Goal: Information Seeking & Learning: Learn about a topic

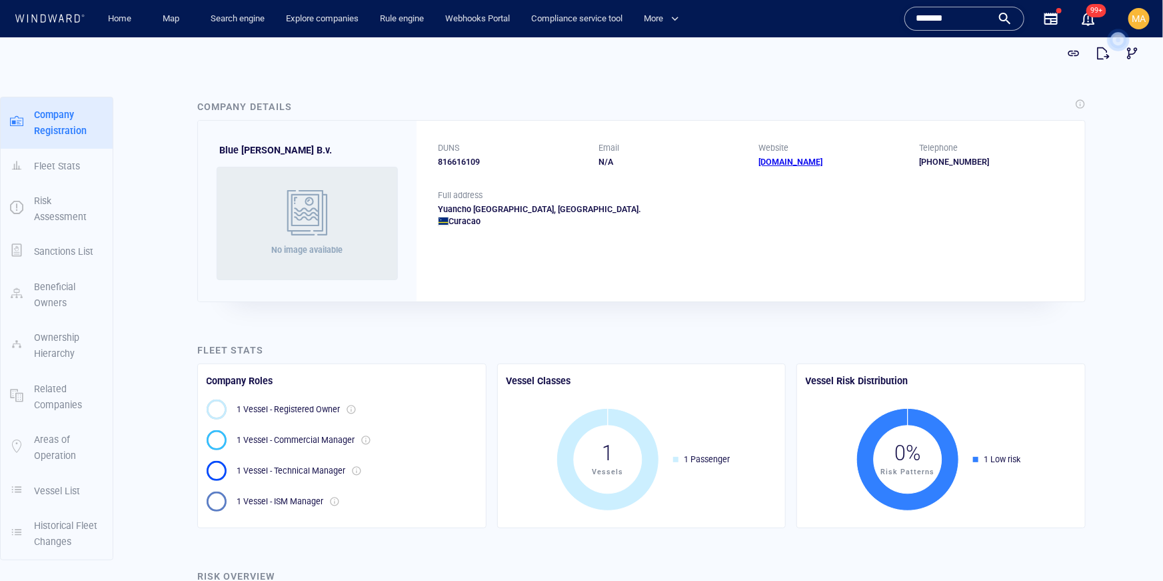
click at [963, 19] on input "*******" at bounding box center [954, 19] width 76 height 20
click at [963, 18] on input "*******" at bounding box center [954, 19] width 76 height 20
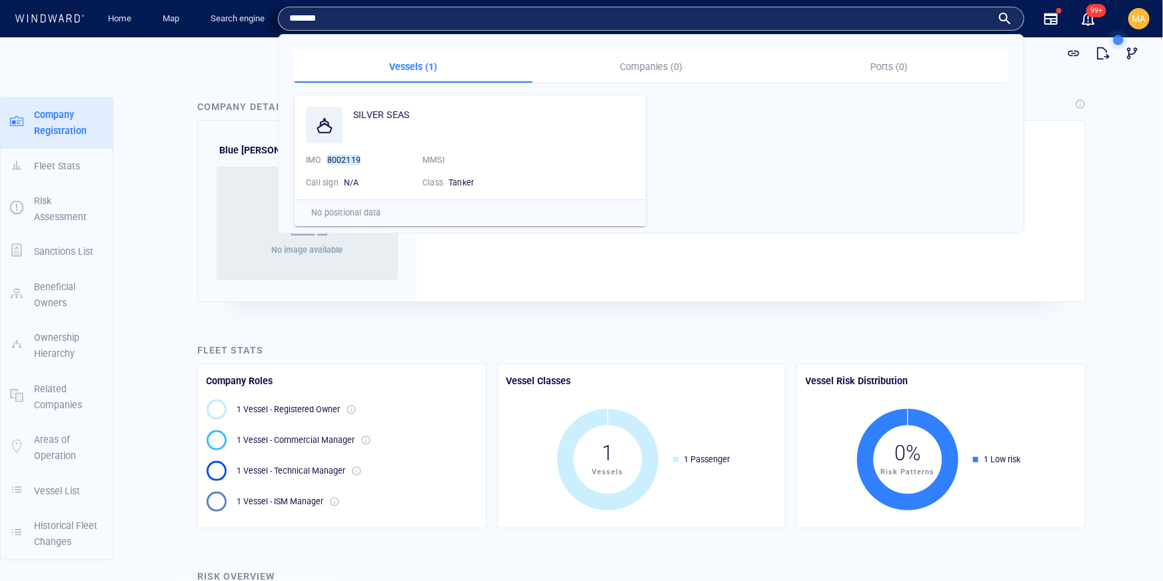
click at [946, 19] on input "*******" at bounding box center [640, 19] width 703 height 20
paste input "text"
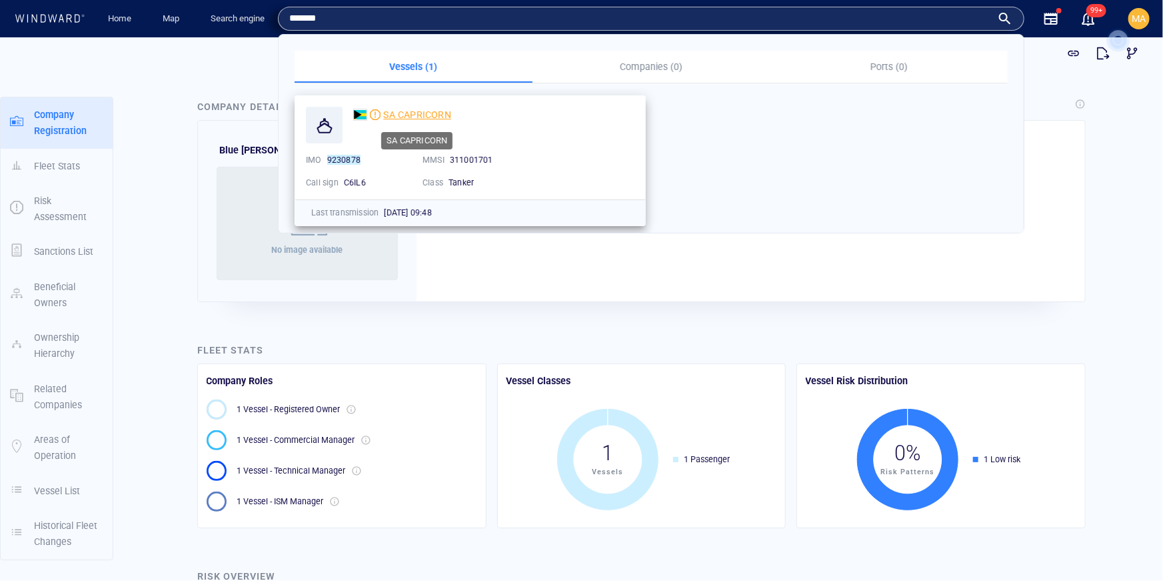
click at [411, 117] on span "SA CAPRICORN" at bounding box center [416, 114] width 67 height 11
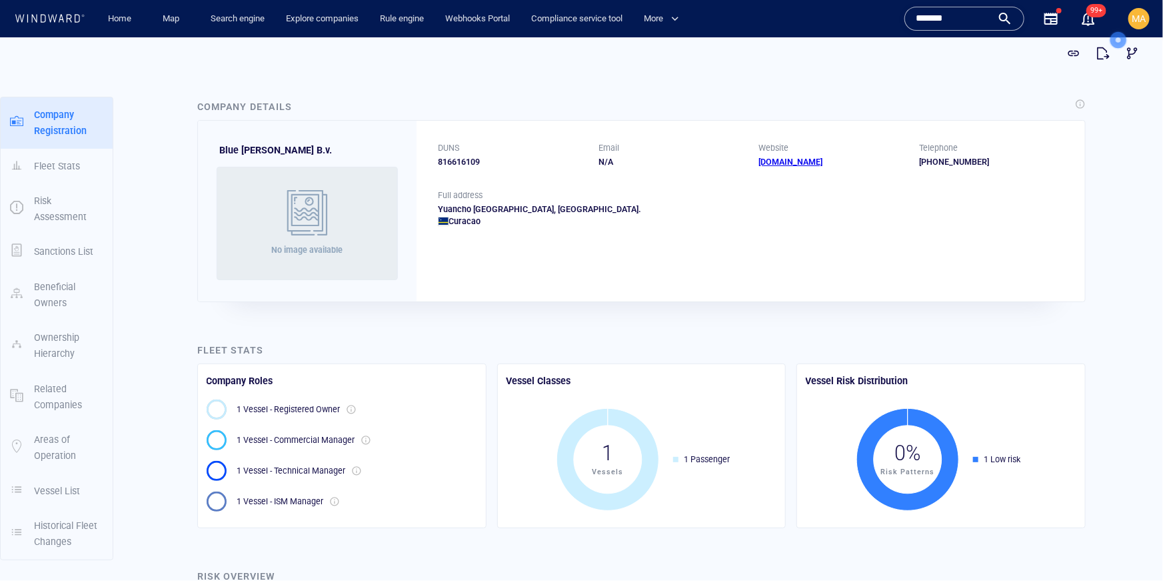
click at [974, 20] on input "*******" at bounding box center [954, 19] width 76 height 20
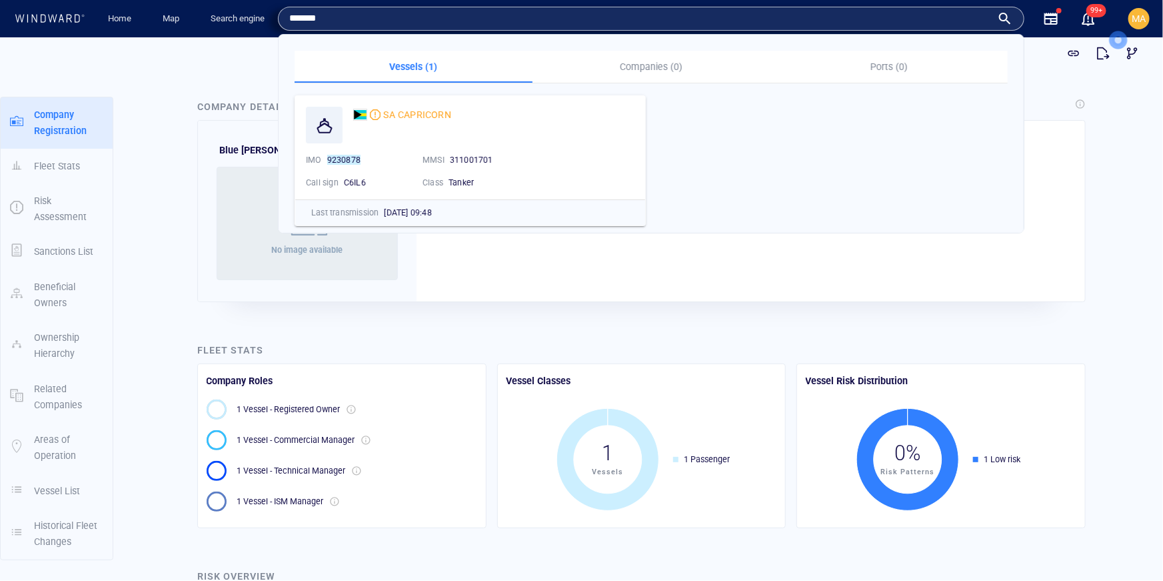
paste input "text"
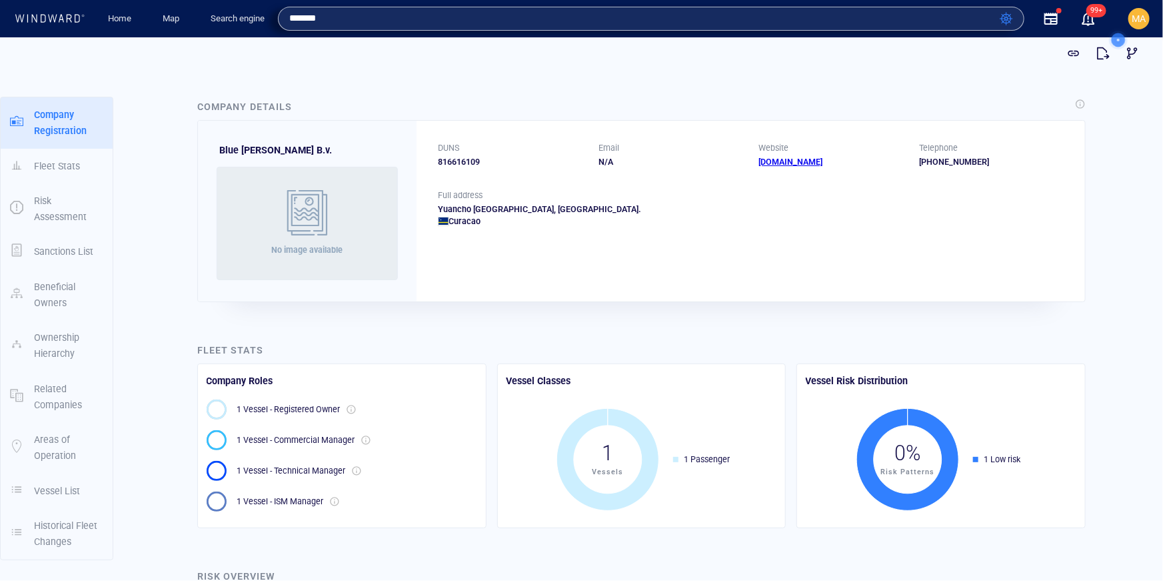
type input "*******"
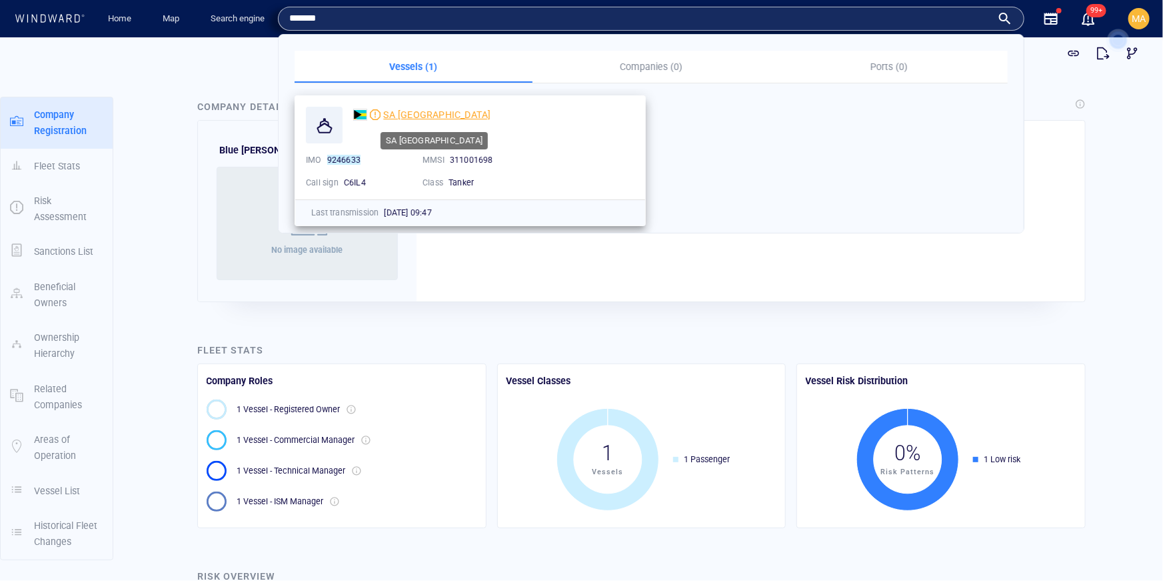
click at [410, 117] on span "SA [GEOGRAPHIC_DATA]" at bounding box center [436, 114] width 107 height 11
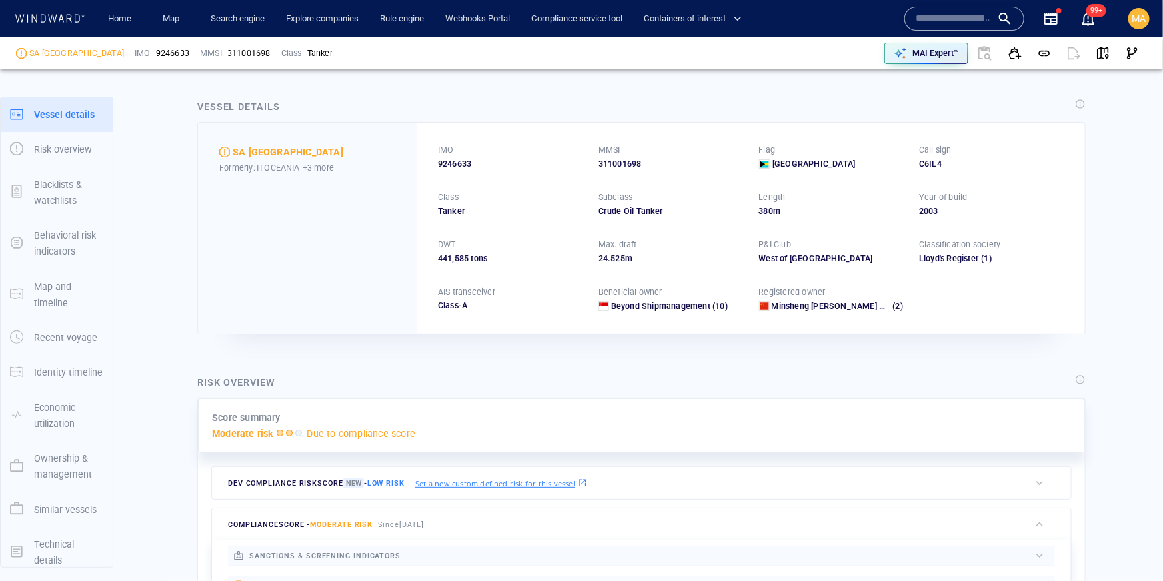
scroll to position [340, 0]
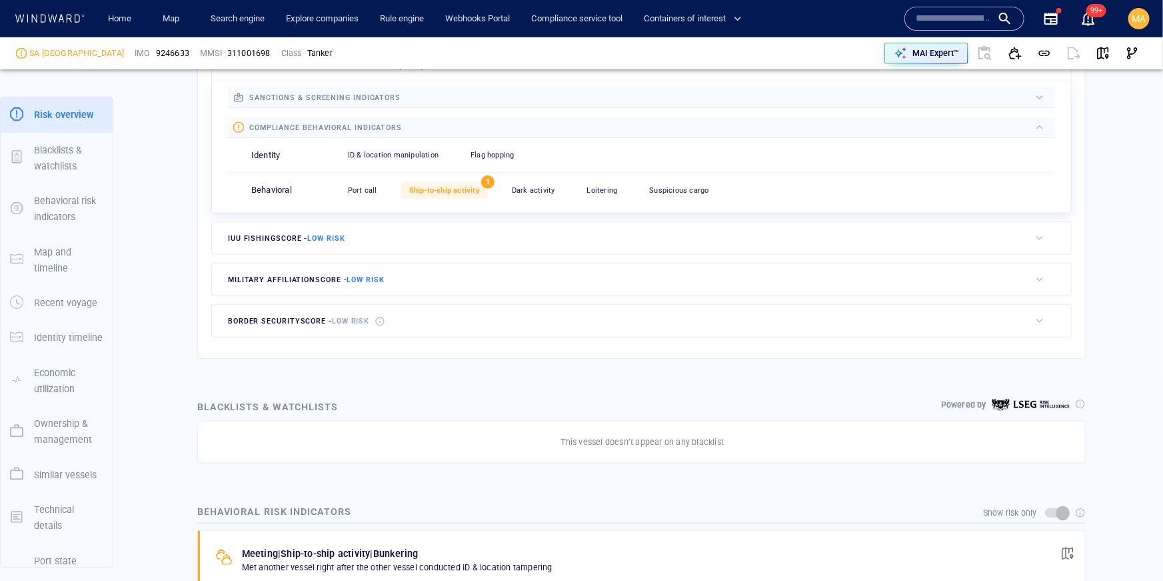
scroll to position [498, 0]
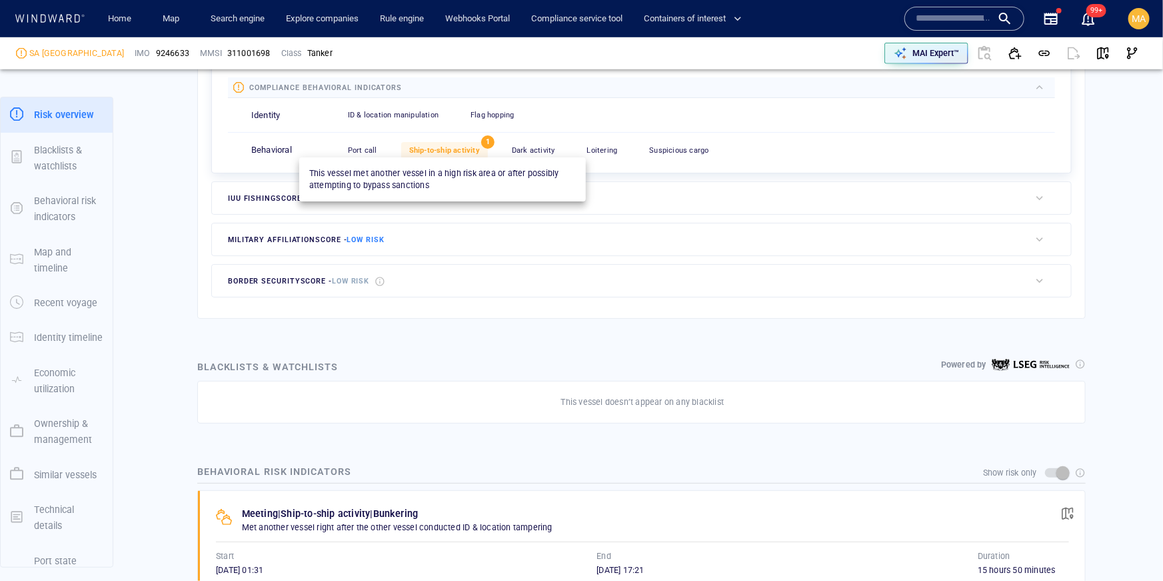
click at [444, 154] on div "Ship-to-ship activity" at bounding box center [444, 150] width 87 height 17
click at [443, 153] on span "Ship-to-ship activity" at bounding box center [444, 150] width 71 height 9
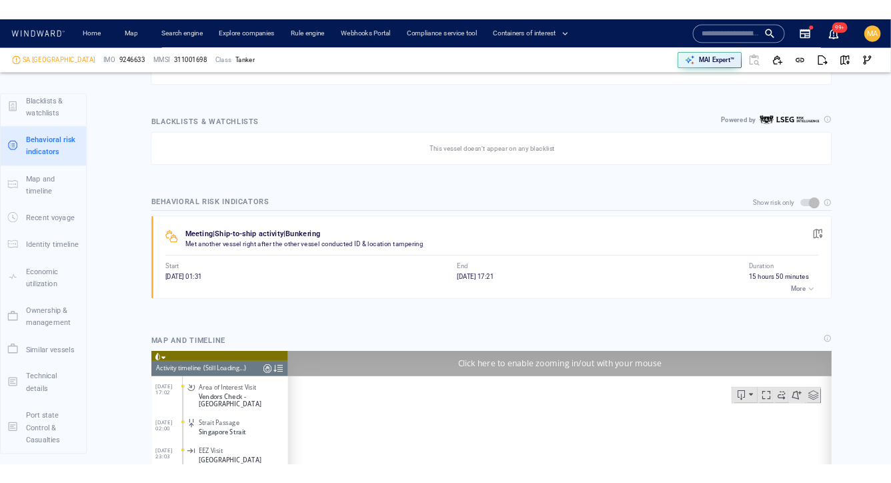
scroll to position [8960, 0]
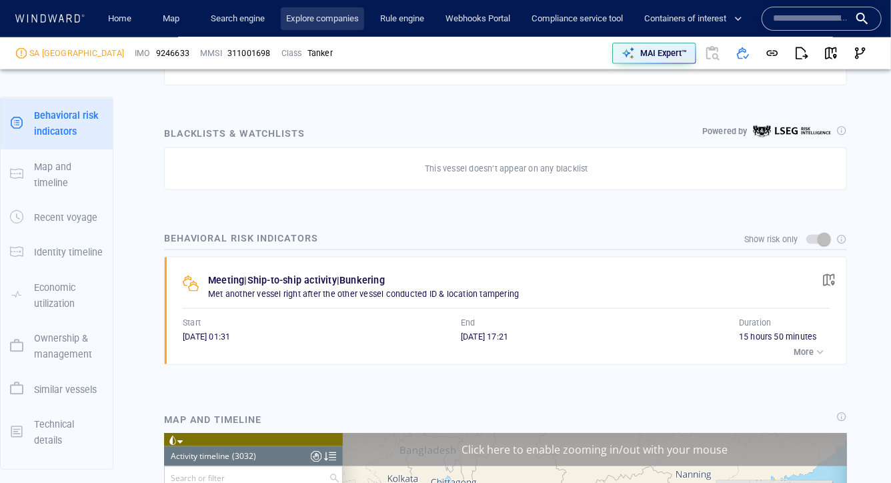
scroll to position [110830, 0]
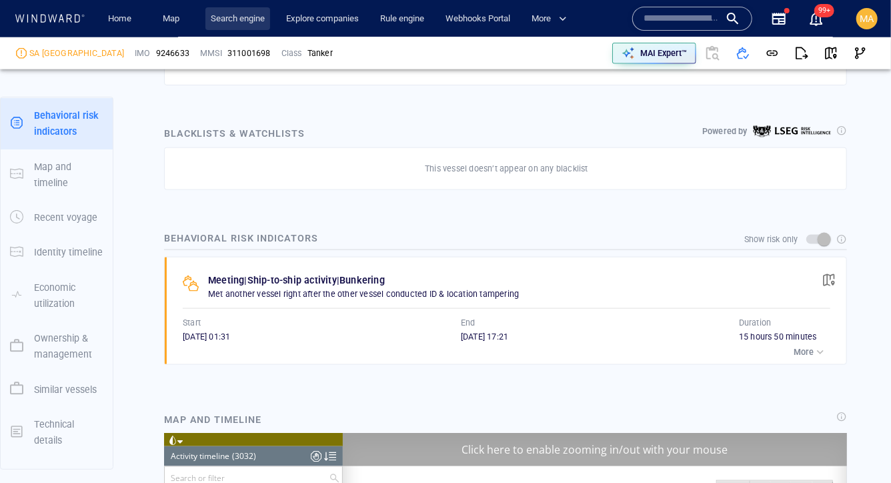
click at [237, 22] on link "Search engine" at bounding box center [237, 18] width 65 height 23
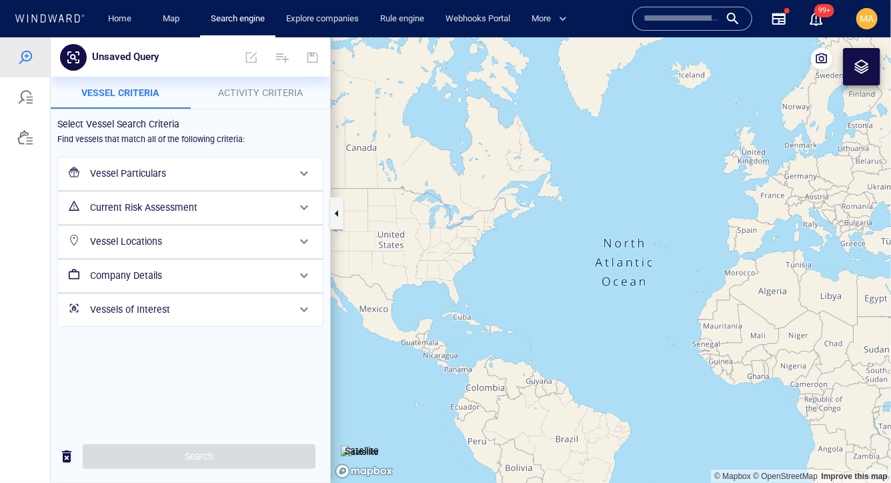
click at [132, 280] on h6 "Company Details" at bounding box center [189, 275] width 198 height 17
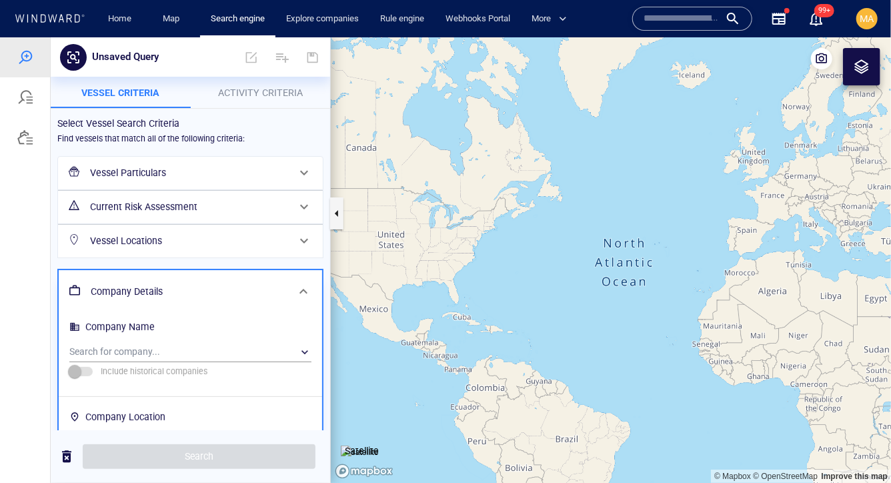
click at [161, 224] on div "Vessel Locations" at bounding box center [190, 240] width 265 height 33
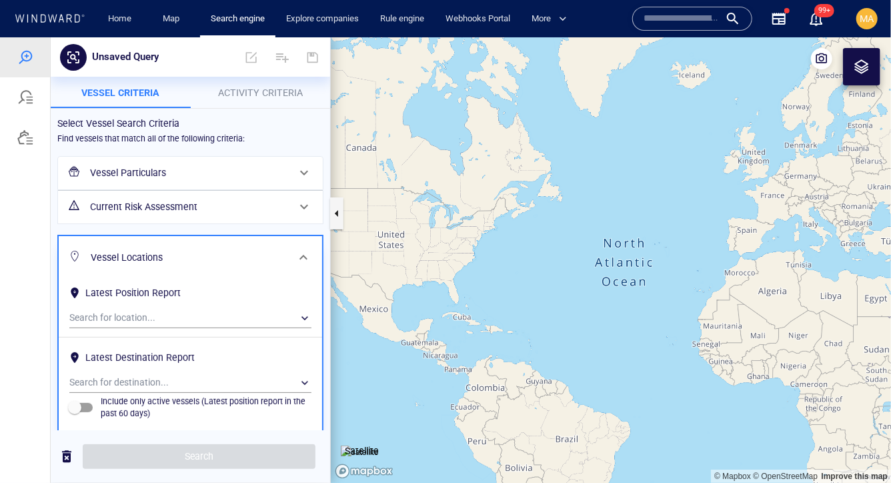
click at [195, 168] on h6 "Vessel Particulars" at bounding box center [189, 172] width 198 height 17
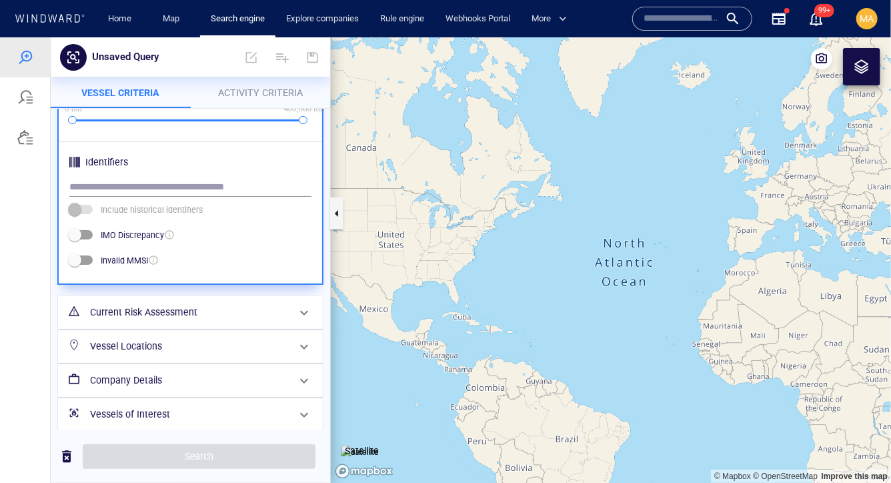
scroll to position [475, 0]
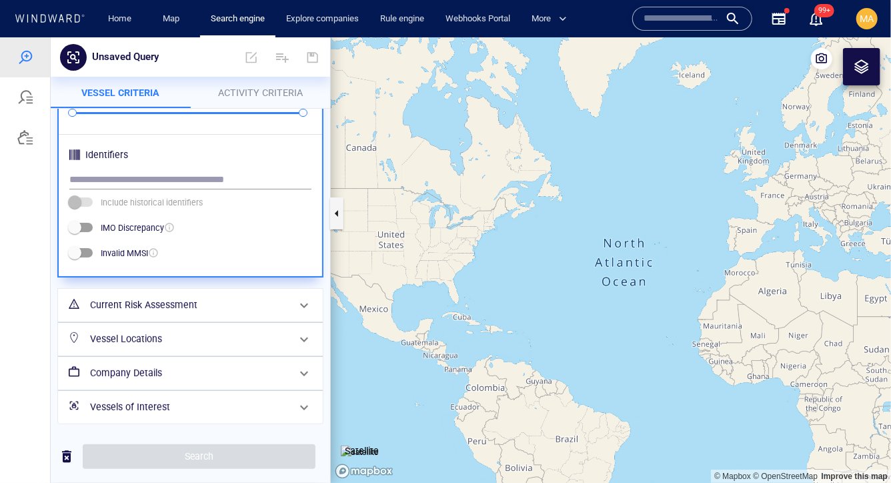
click at [182, 309] on h6 "Current Risk Assessment" at bounding box center [189, 304] width 198 height 17
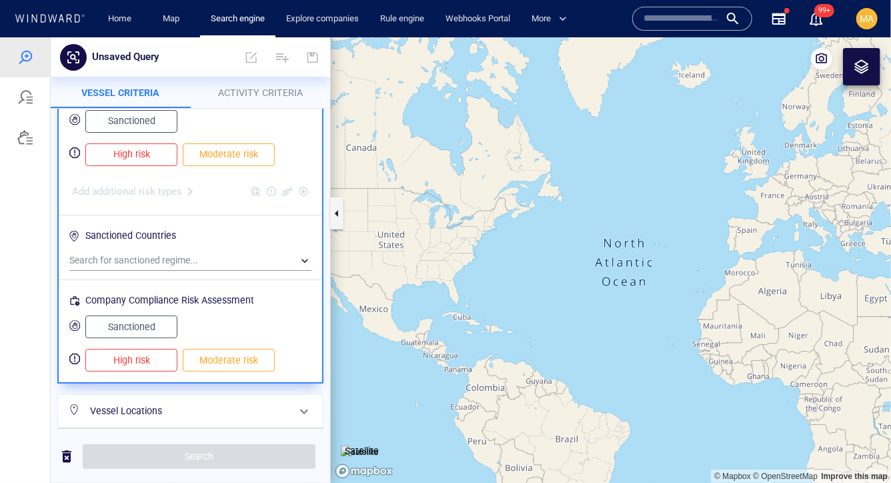
scroll to position [213, 0]
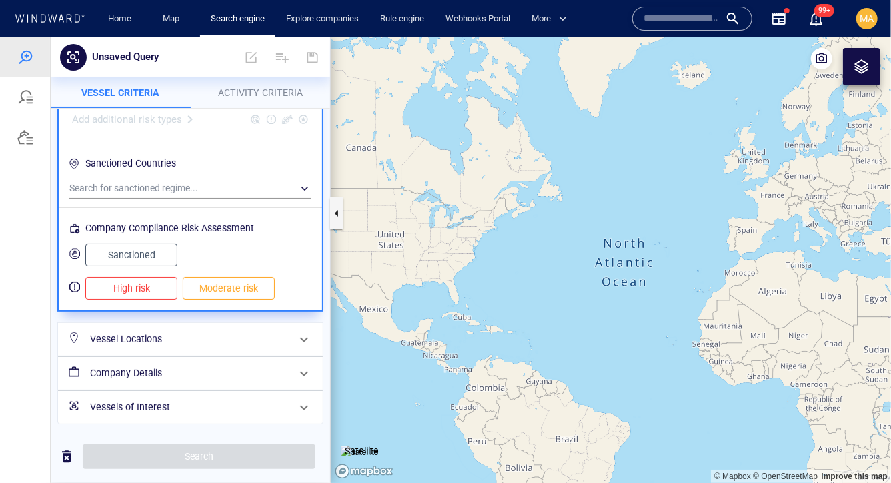
click at [175, 340] on h6 "Vessel Locations" at bounding box center [189, 338] width 198 height 17
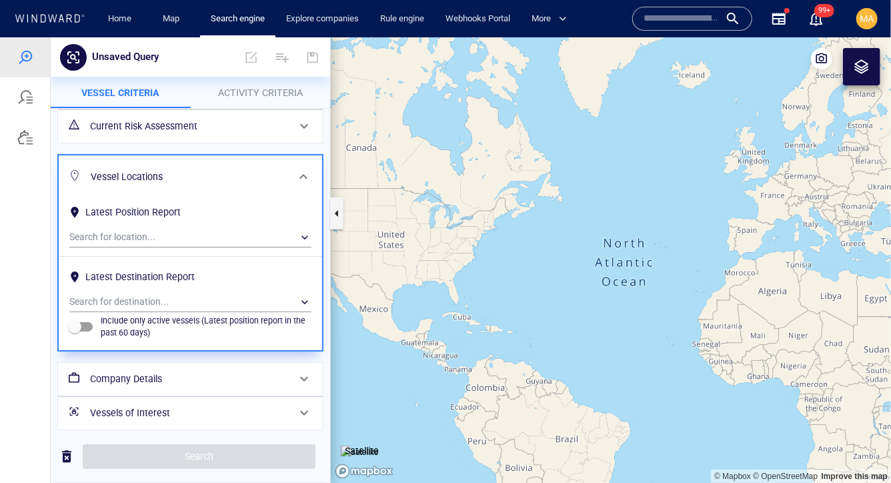
scroll to position [86, 0]
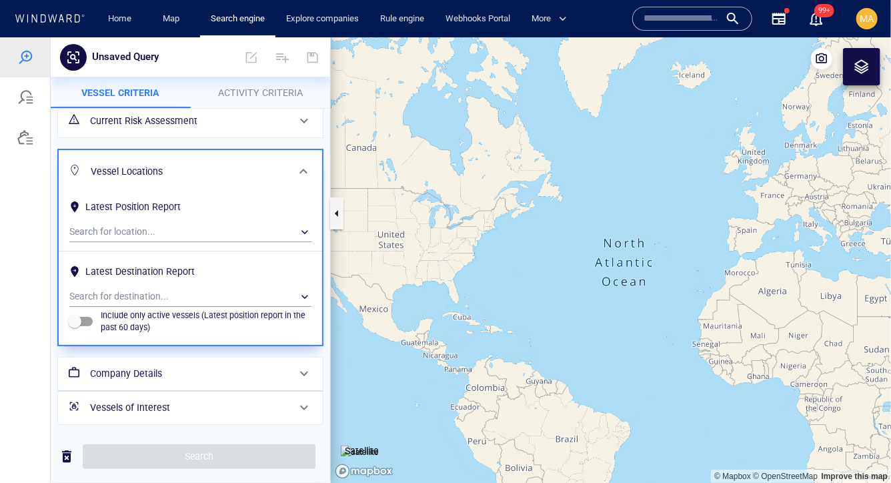
click at [171, 383] on div "Company Details" at bounding box center [189, 372] width 209 height 27
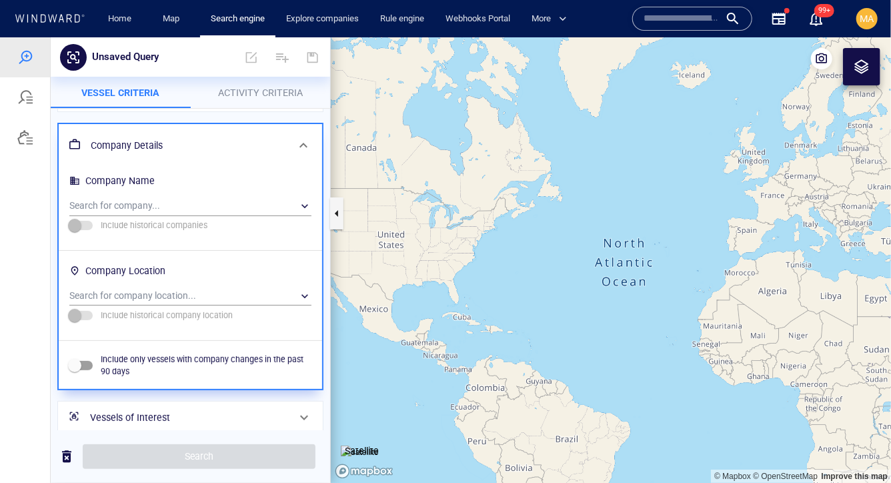
scroll to position [156, 0]
